Goal: Task Accomplishment & Management: Complete application form

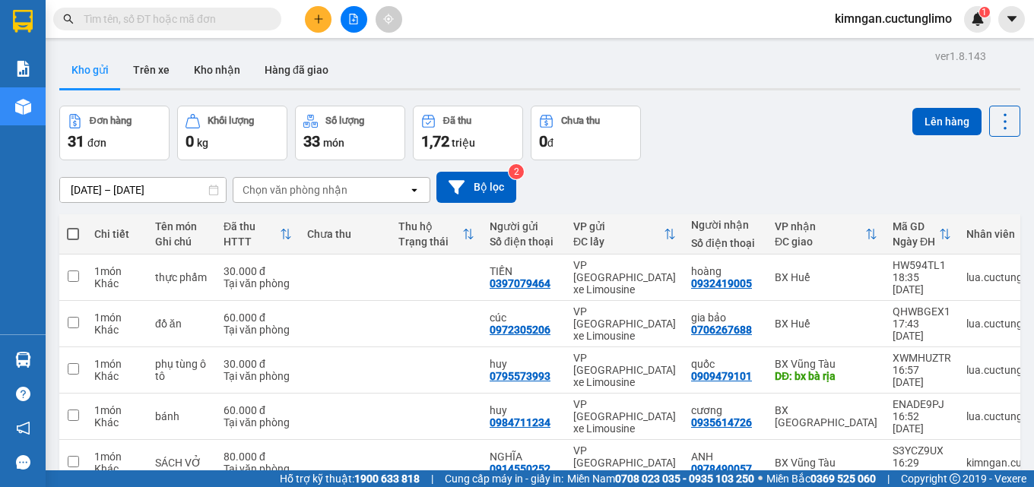
click at [871, 20] on span "kimngan.cuctunglimo" at bounding box center [892, 18] width 141 height 19
click at [884, 47] on span "Đăng xuất" at bounding box center [899, 47] width 111 height 17
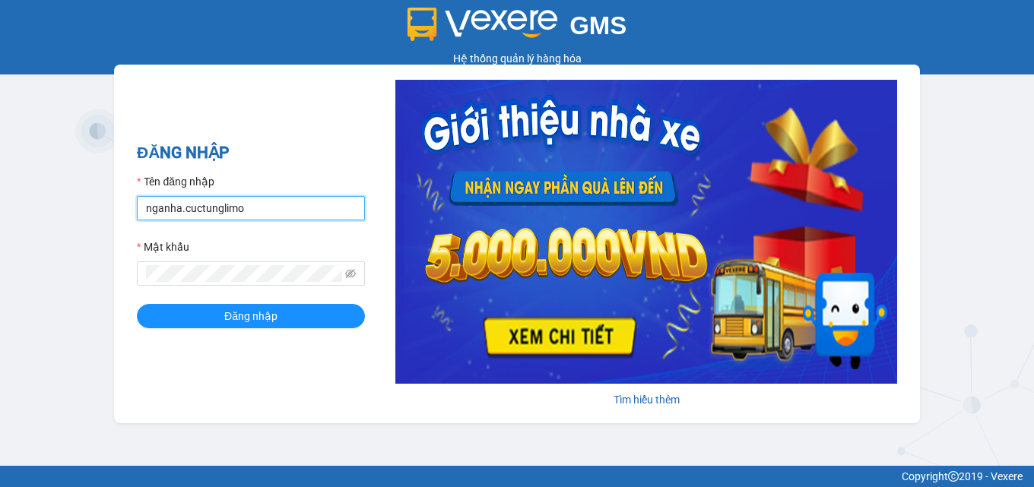
click at [178, 207] on input "nganha.cuctunglimo" at bounding box center [251, 208] width 228 height 24
click at [179, 208] on input "nganha.cuctunglimo" at bounding box center [251, 208] width 228 height 24
type input "khanhuyen.cuctunglimo"
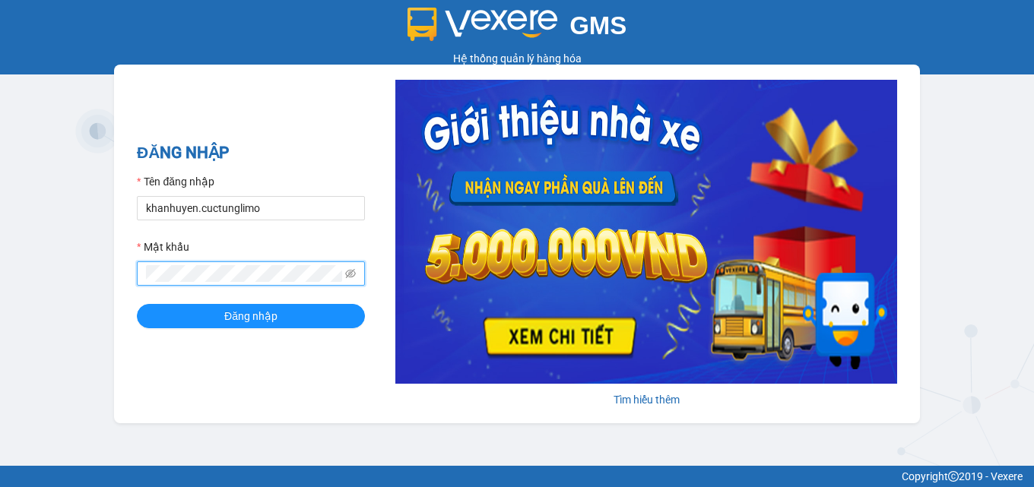
click at [137, 304] on button "Đăng nhập" at bounding box center [251, 316] width 228 height 24
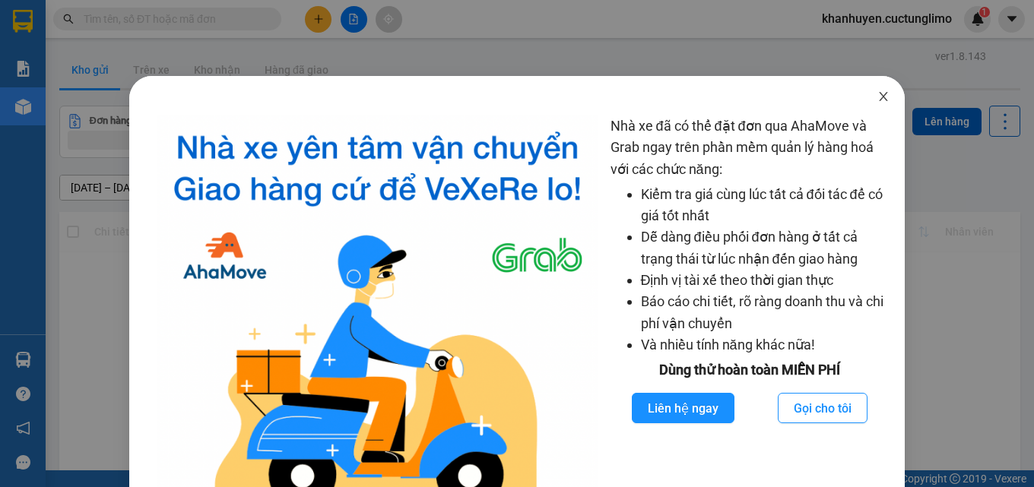
click at [879, 98] on span "Close" at bounding box center [883, 97] width 43 height 43
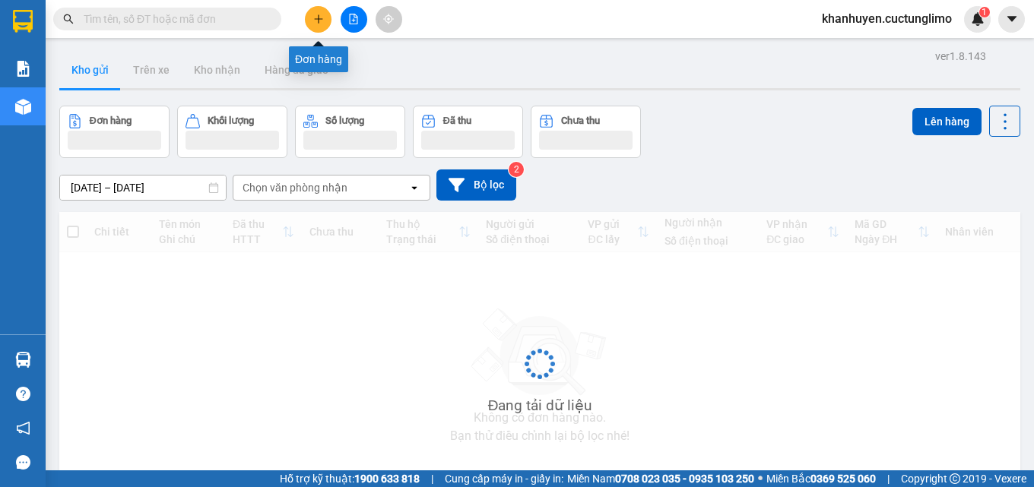
click at [309, 20] on button at bounding box center [318, 19] width 27 height 27
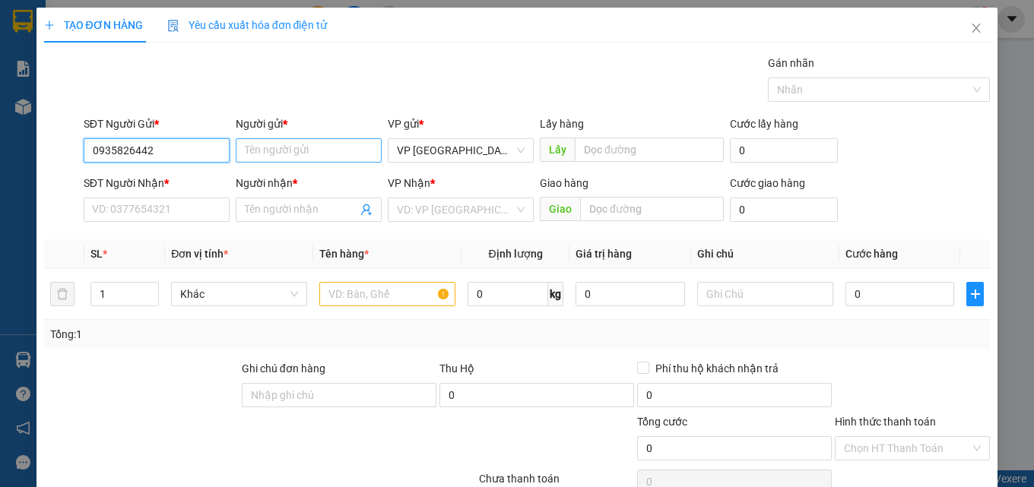
type input "0935826442"
click at [315, 147] on input "Người gửi *" at bounding box center [309, 150] width 146 height 24
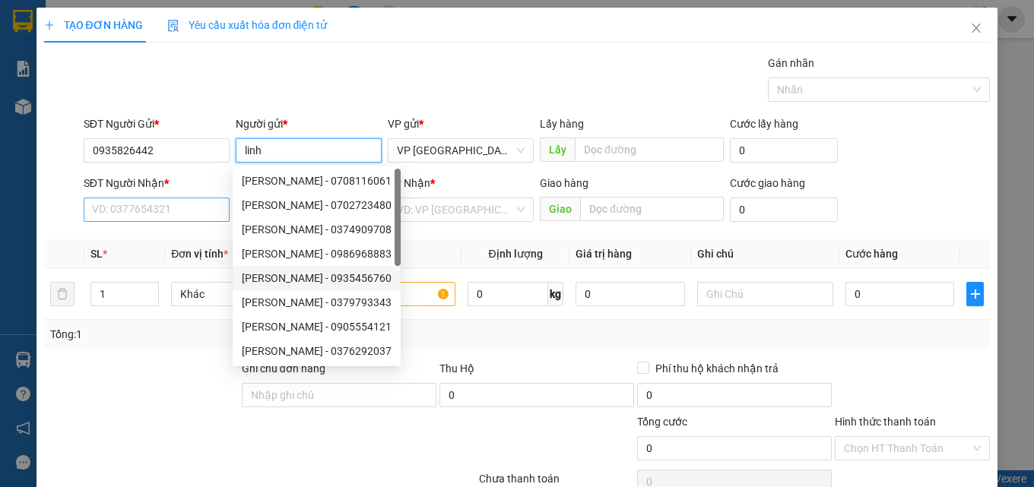
type input "linh"
click at [204, 214] on input "SĐT Người Nhận *" at bounding box center [157, 210] width 146 height 24
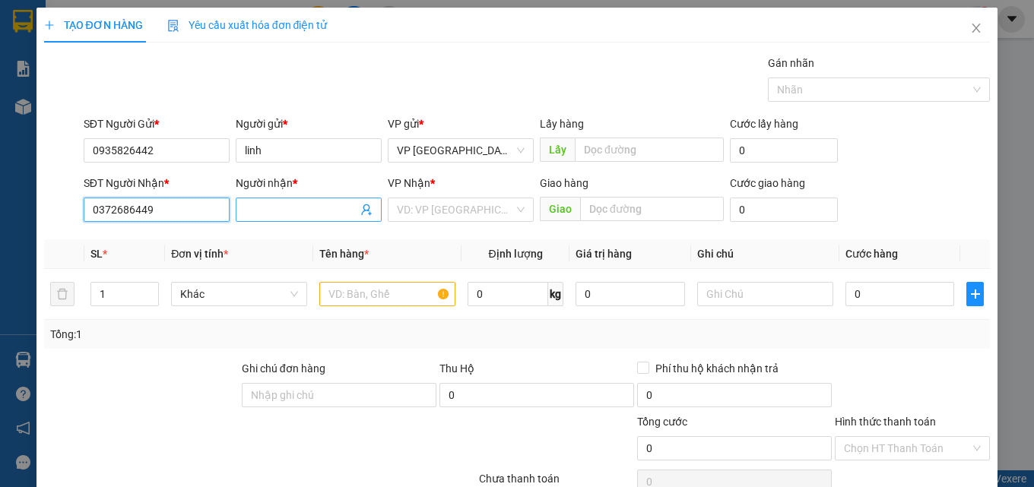
type input "0372686449"
drag, startPoint x: 271, startPoint y: 211, endPoint x: 269, endPoint y: 202, distance: 8.5
click at [274, 212] on input "Người nhận *" at bounding box center [301, 209] width 112 height 17
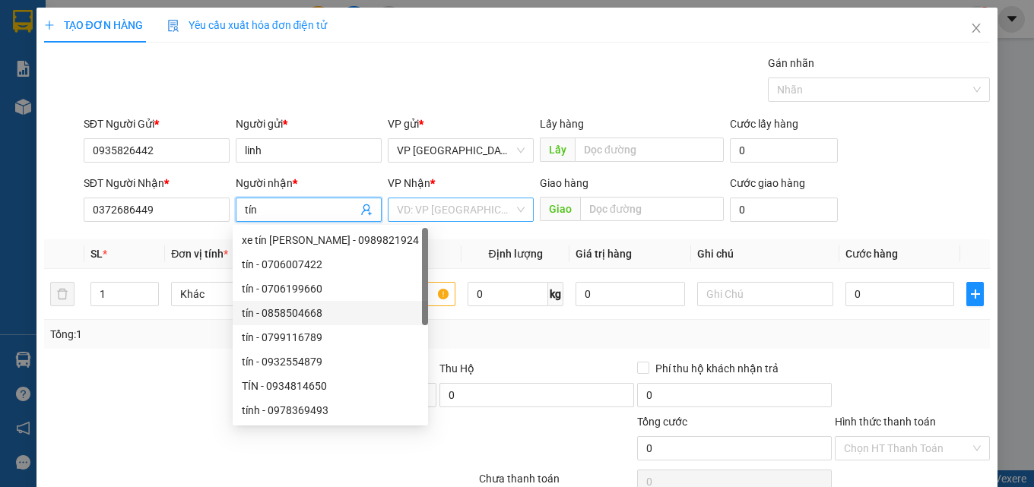
type input "tín"
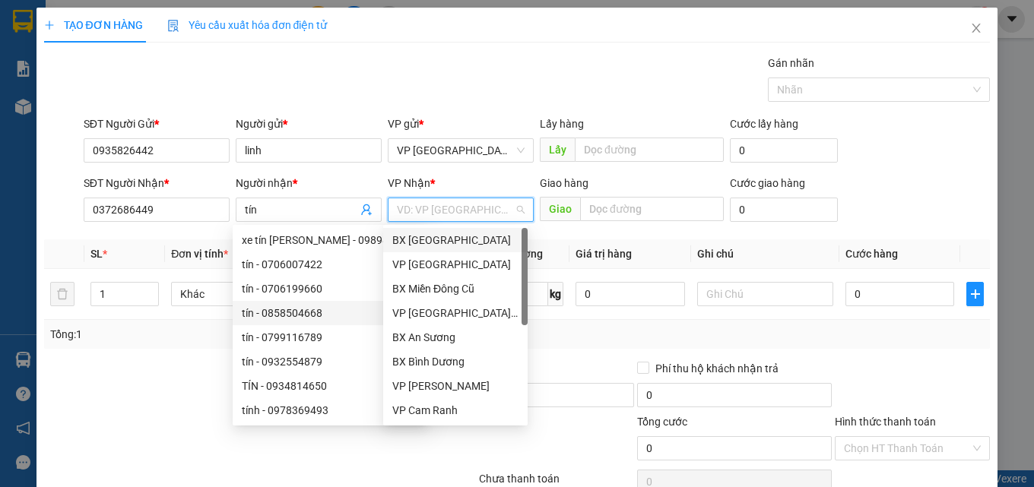
click at [492, 203] on input "search" at bounding box center [455, 209] width 117 height 23
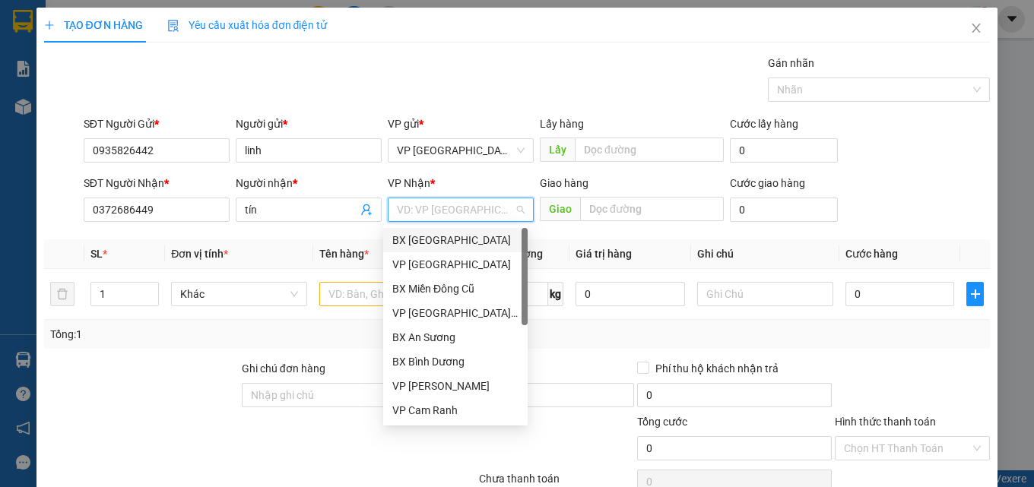
click at [472, 237] on div "BX [GEOGRAPHIC_DATA]" at bounding box center [455, 240] width 126 height 17
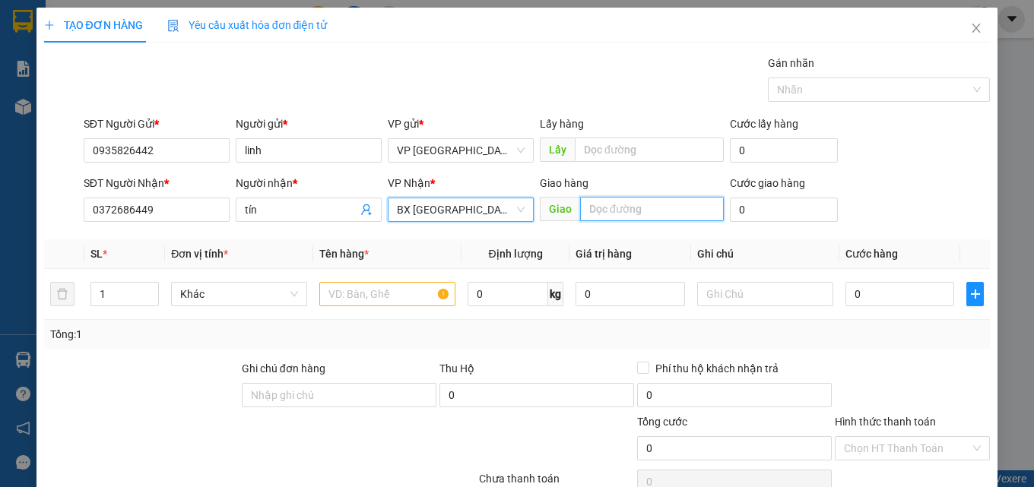
click at [664, 211] on input "text" at bounding box center [652, 209] width 144 height 24
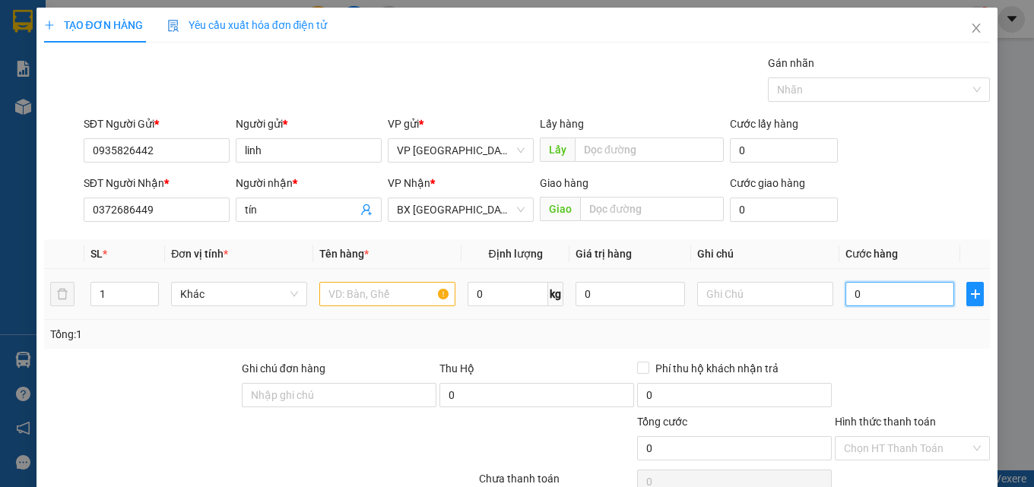
click at [873, 290] on input "0" at bounding box center [899, 294] width 109 height 24
type input "5"
type input "50"
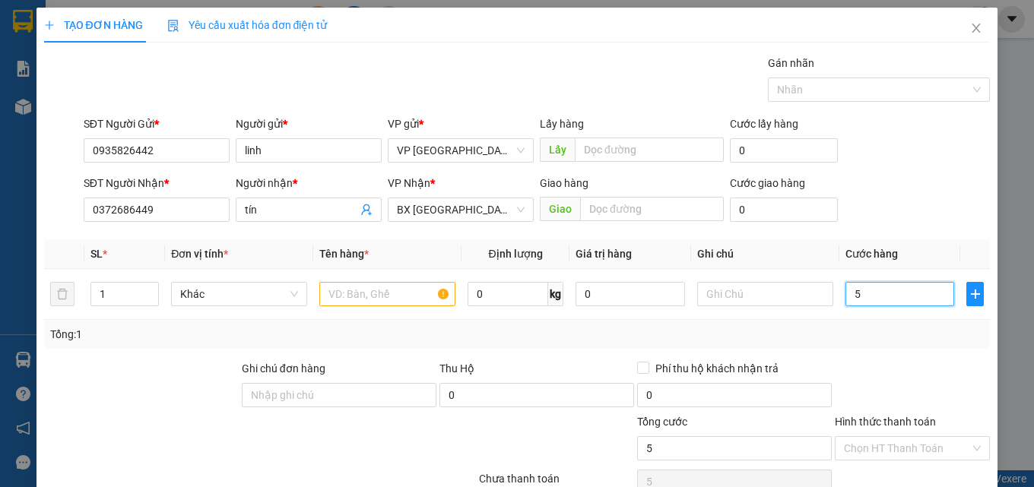
type input "50"
type input "500"
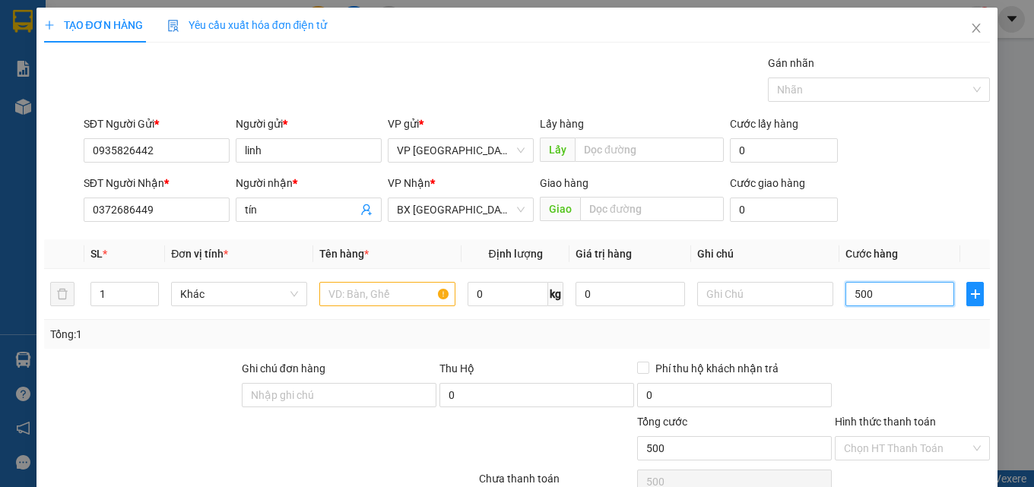
type input "5.000"
type input "50.000"
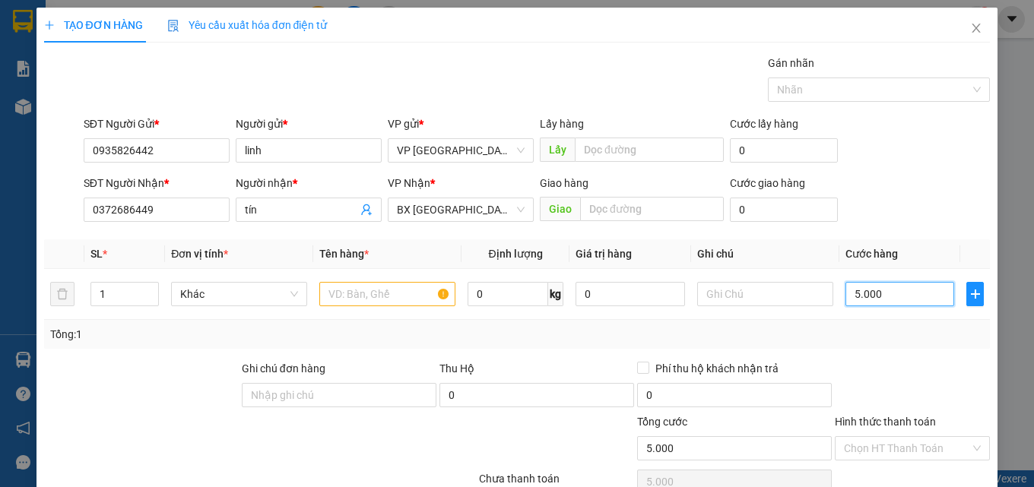
type input "50.000"
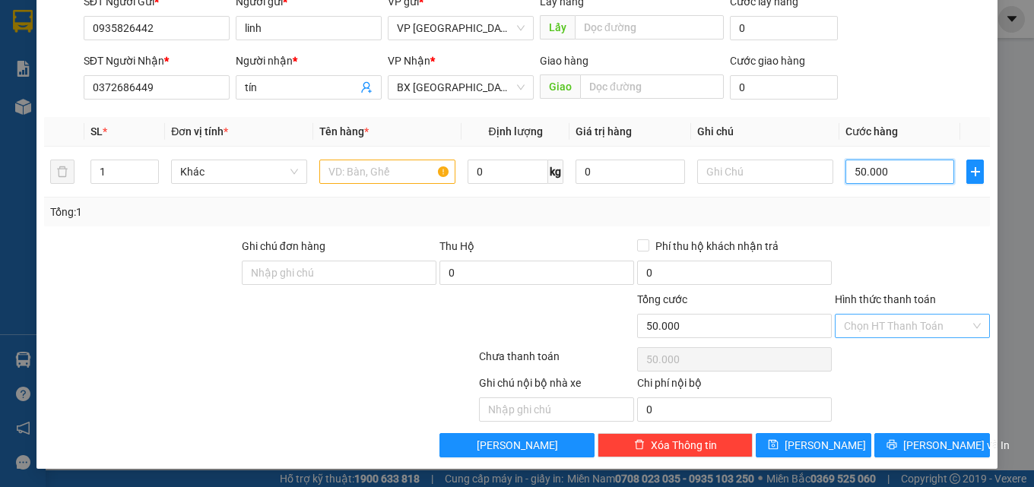
type input "50.000"
click at [887, 328] on input "Hình thức thanh toán" at bounding box center [907, 326] width 126 height 23
click at [324, 174] on input "text" at bounding box center [387, 172] width 136 height 24
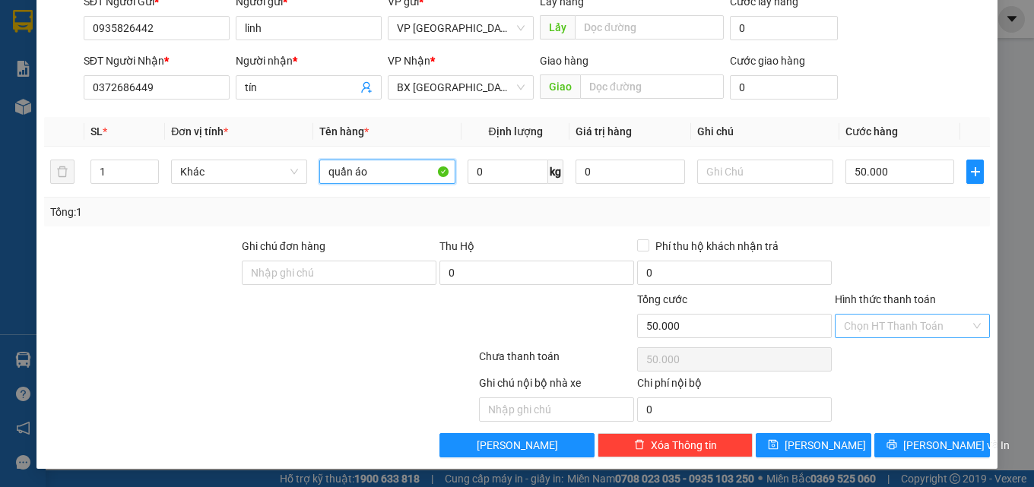
type input "quần áo"
click at [926, 315] on input "Hình thức thanh toán" at bounding box center [907, 326] width 126 height 23
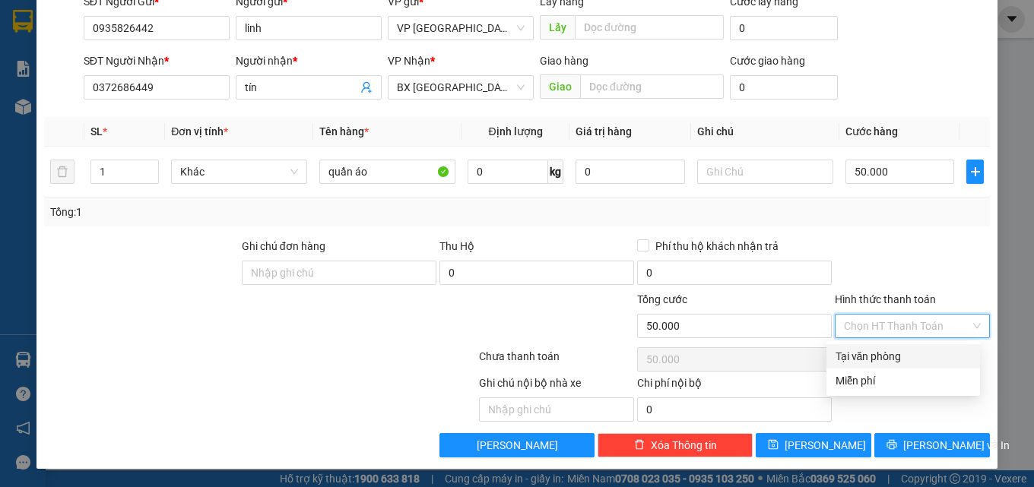
click at [896, 357] on div "Tại văn phòng" at bounding box center [902, 356] width 135 height 17
type input "0"
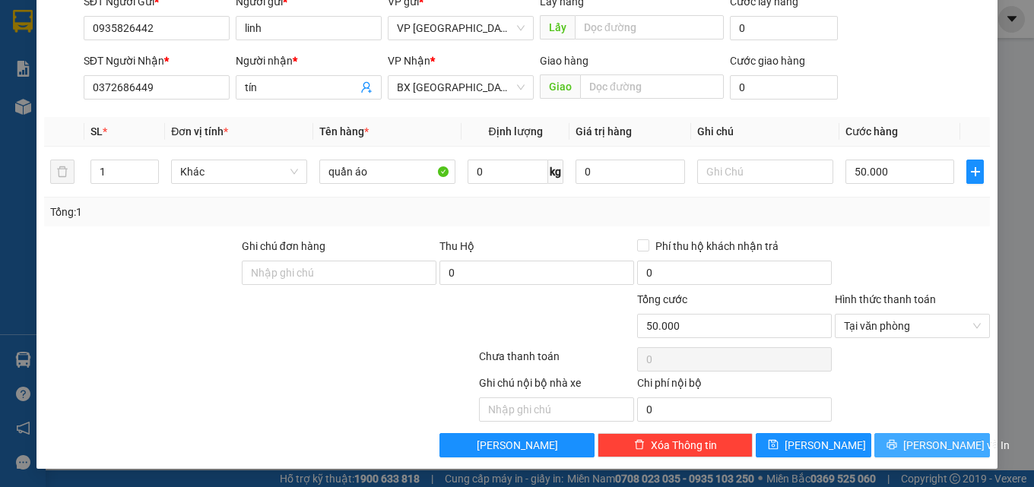
click at [919, 445] on span "Lưu và In" at bounding box center [956, 445] width 106 height 17
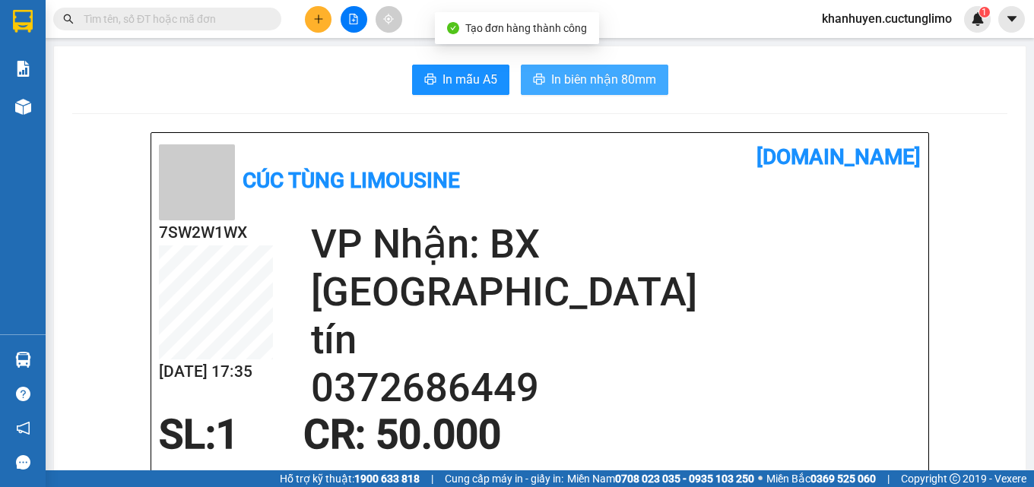
click at [620, 86] on span "In biên nhận 80mm" at bounding box center [603, 79] width 105 height 19
